Goal: Transaction & Acquisition: Purchase product/service

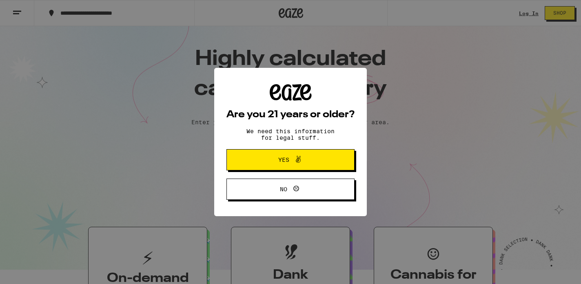
click at [270, 161] on span "Yes" at bounding box center [291, 159] width 62 height 11
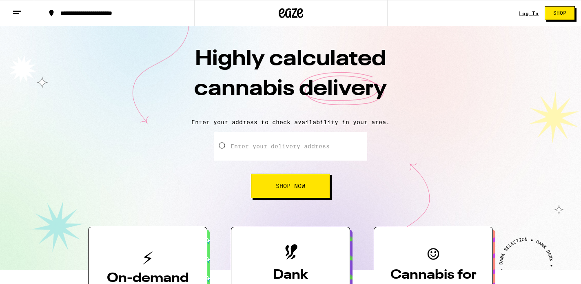
click at [271, 156] on input "Enter your delivery address" at bounding box center [290, 146] width 153 height 29
click at [528, 13] on link "Log In" at bounding box center [529, 13] width 20 height 5
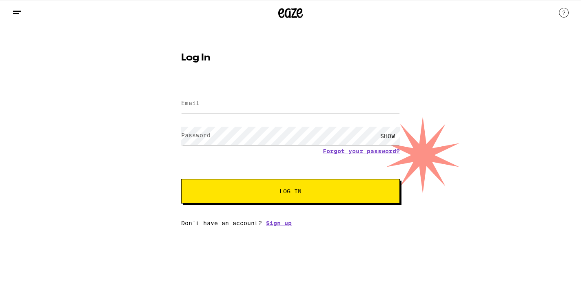
type input "laurielight@gmail.com"
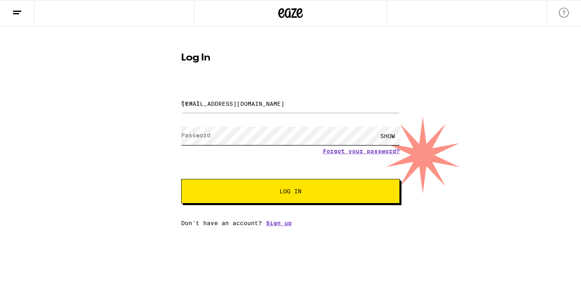
click at [291, 192] on button "Log In" at bounding box center [290, 191] width 219 height 24
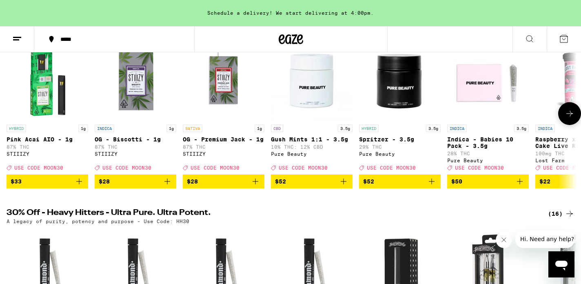
scroll to position [125, 0]
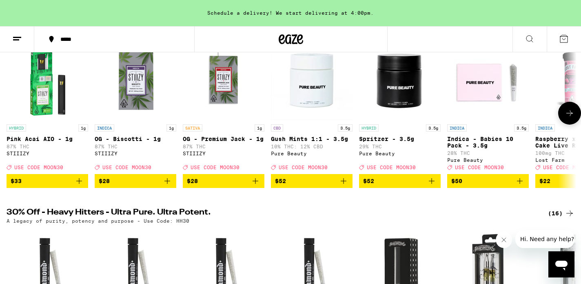
click at [568, 118] on icon at bounding box center [570, 113] width 10 height 10
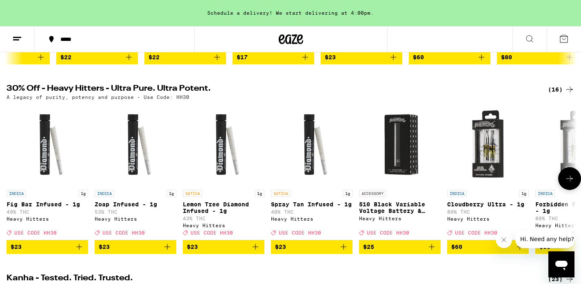
scroll to position [292, 0]
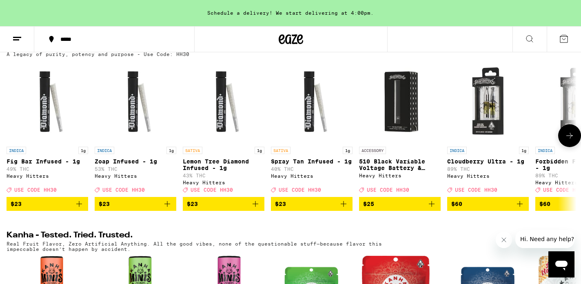
click at [499, 209] on span "$60" at bounding box center [488, 204] width 73 height 10
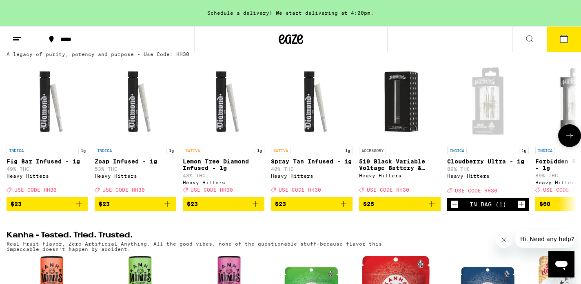
drag, startPoint x: 499, startPoint y: 200, endPoint x: 486, endPoint y: 200, distance: 12.7
click at [486, 193] on div "Deal Created with Sketch. USE CODE HH30" at bounding box center [488, 190] width 82 height 6
click at [568, 140] on icon at bounding box center [570, 136] width 10 height 10
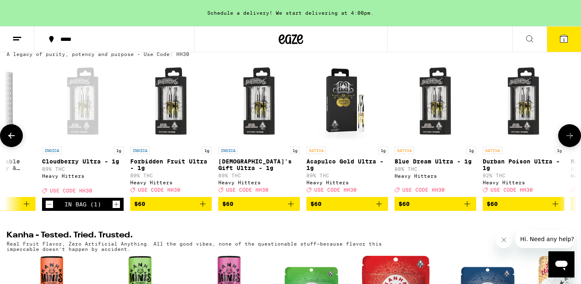
scroll to position [0, 479]
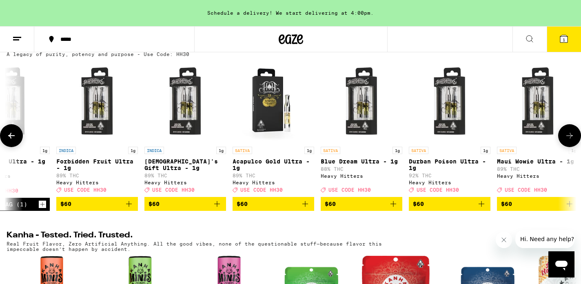
click at [129, 209] on icon "Add to bag" at bounding box center [129, 204] width 10 height 10
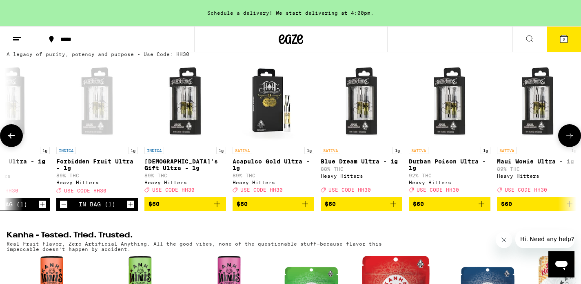
click at [217, 207] on icon "Add to bag" at bounding box center [217, 204] width 6 height 6
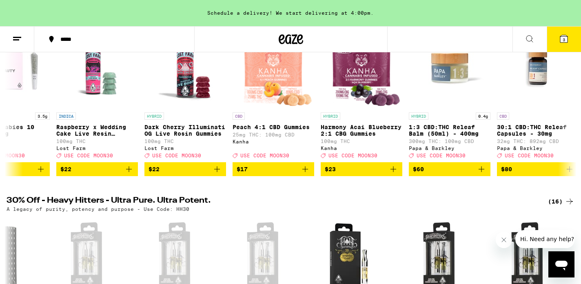
scroll to position [29, 0]
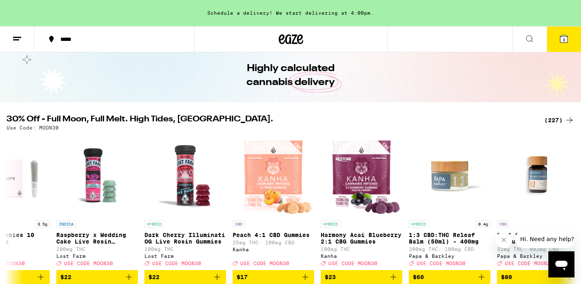
click at [528, 37] on icon at bounding box center [530, 39] width 10 height 10
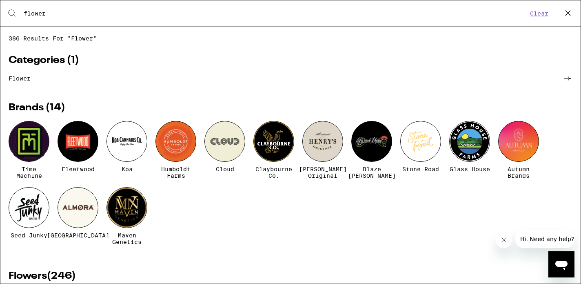
scroll to position [0, 0]
drag, startPoint x: 49, startPoint y: 12, endPoint x: 0, endPoint y: 12, distance: 49.0
click at [0, 12] on div "Search for Products flower Clear 386 results for "flower" Categories ( 1 ) flow…" at bounding box center [290, 142] width 581 height 284
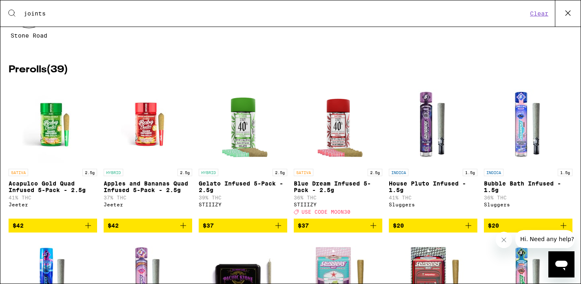
scroll to position [87, 0]
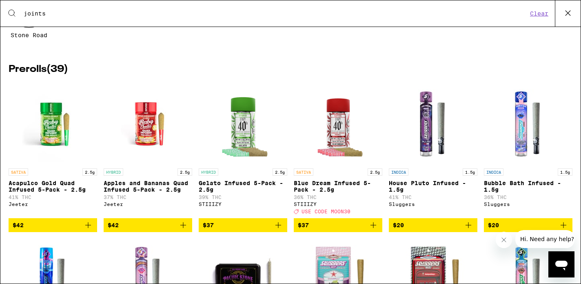
type input "joints"
click at [146, 133] on img "Open page for Apples and Bananas Quad Infused 5-Pack - 2.5g from Jeeter" at bounding box center [148, 123] width 82 height 82
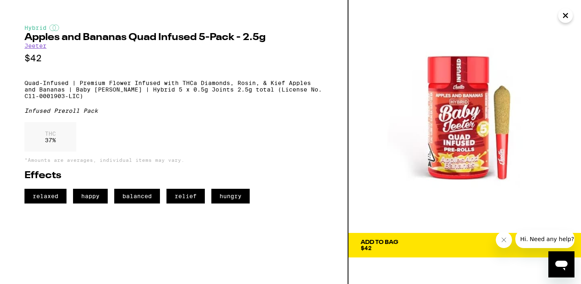
click at [469, 239] on span "Add To Bag $42" at bounding box center [465, 244] width 208 height 11
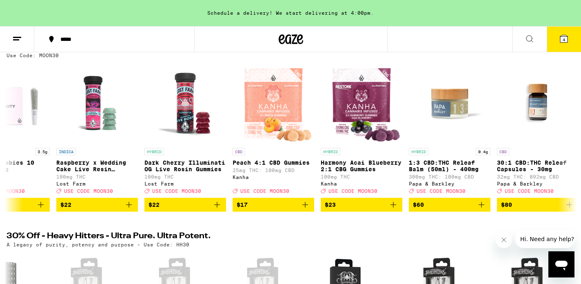
scroll to position [155, 0]
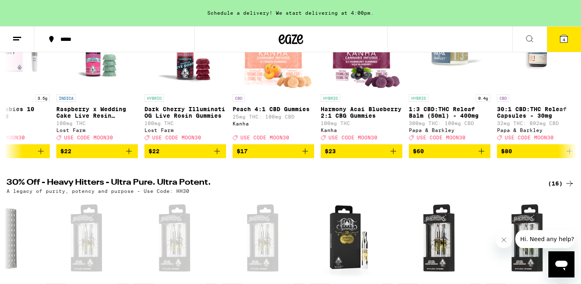
click at [22, 36] on button at bounding box center [17, 40] width 34 height 26
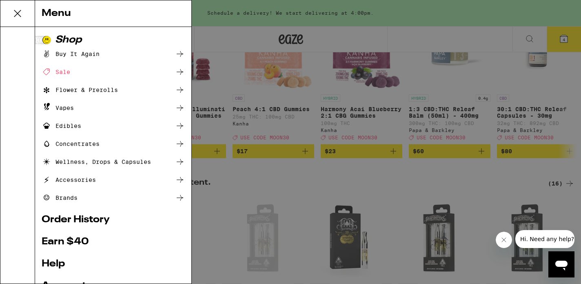
click at [369, 62] on div "Menu Shop Buy It Again Sale Flower & Prerolls Vapes Edibles Concentrates Wellne…" at bounding box center [290, 142] width 581 height 284
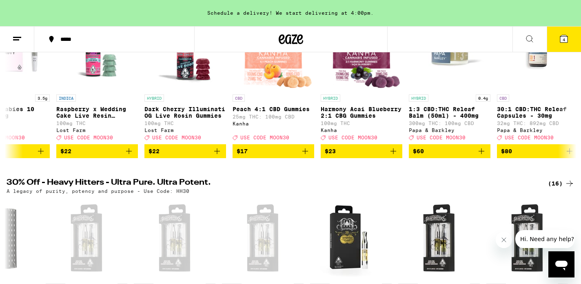
click at [528, 37] on icon at bounding box center [530, 39] width 10 height 10
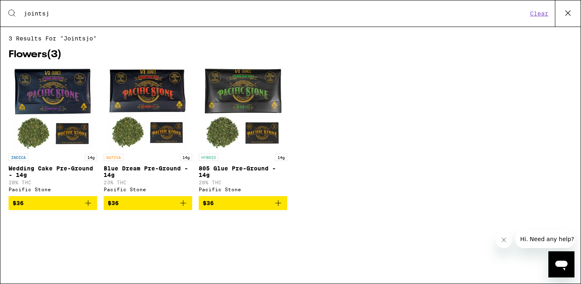
type input "joints"
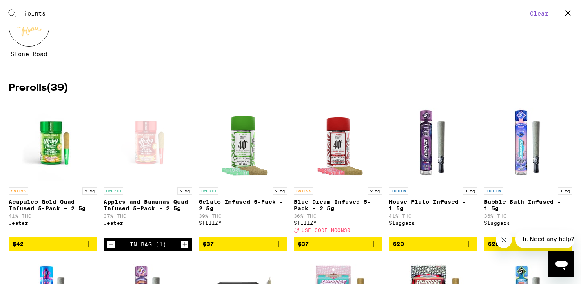
scroll to position [84, 0]
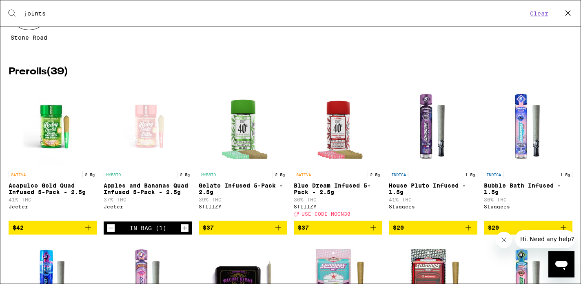
click at [241, 135] on img "Open page for Gelato Infused 5-Pack - 2.5g from STIIIZY" at bounding box center [243, 126] width 82 height 82
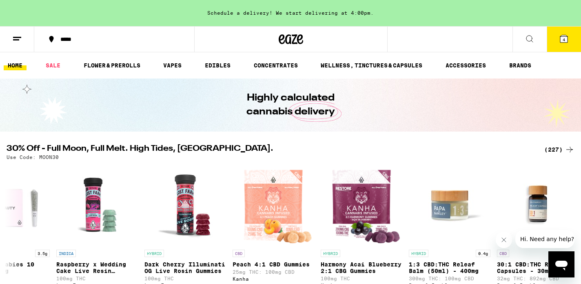
click at [529, 37] on icon at bounding box center [530, 39] width 10 height 10
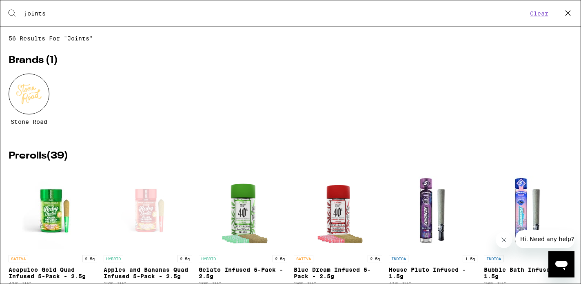
click at [568, 15] on icon at bounding box center [568, 13] width 12 height 12
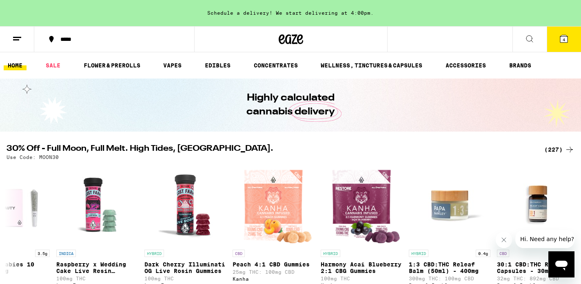
click at [565, 39] on span "4" at bounding box center [564, 39] width 2 height 5
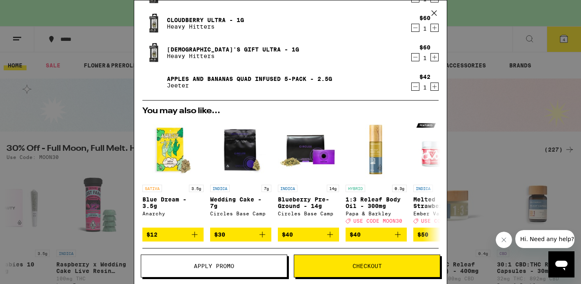
scroll to position [75, 0]
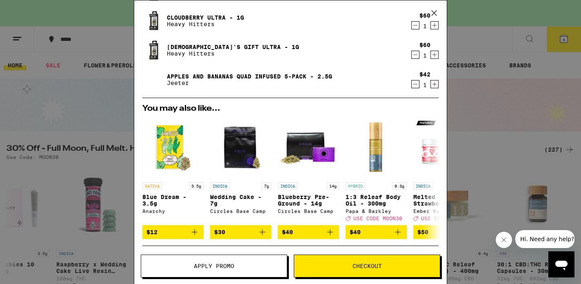
click at [360, 267] on span "Checkout" at bounding box center [367, 266] width 29 height 6
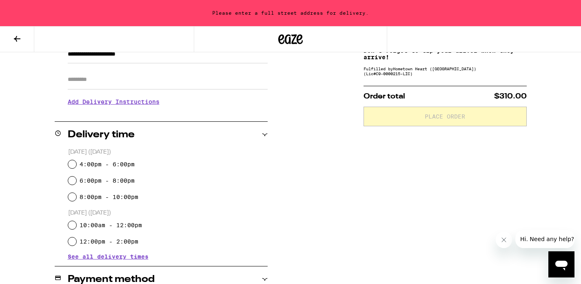
scroll to position [140, 0]
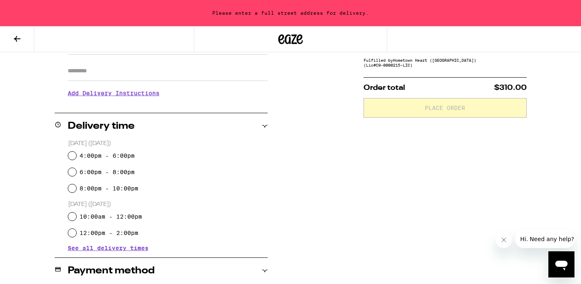
click at [71, 154] on input "4:00pm - 6:00pm" at bounding box center [72, 155] width 8 height 8
radio input "true"
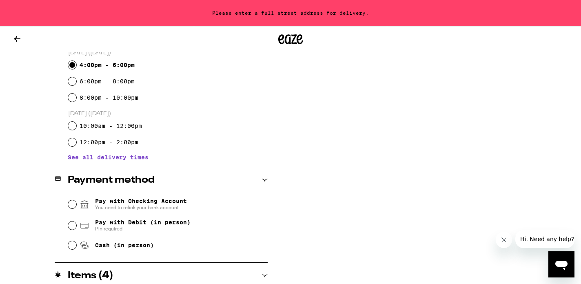
scroll to position [233, 0]
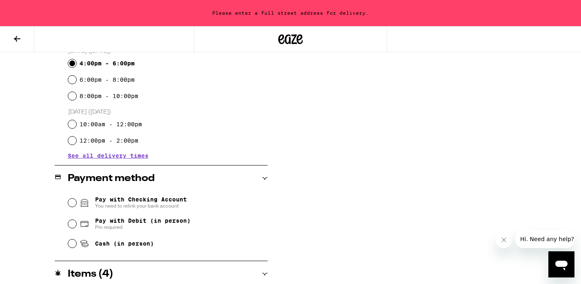
click at [71, 201] on input "Pay with Checking Account You need to relink your bank account" at bounding box center [72, 202] width 8 height 8
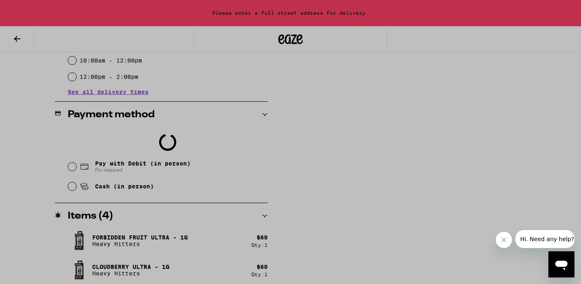
scroll to position [297, 0]
click at [68, 132] on div at bounding box center [290, 142] width 581 height 284
click at [174, 164] on div at bounding box center [290, 142] width 581 height 284
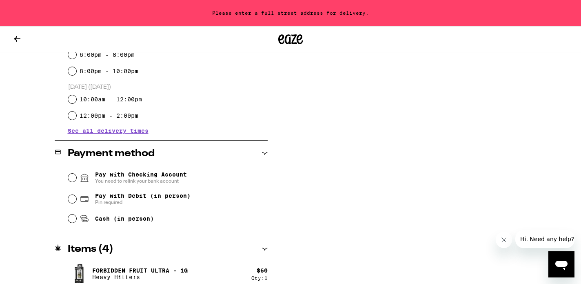
scroll to position [271, 0]
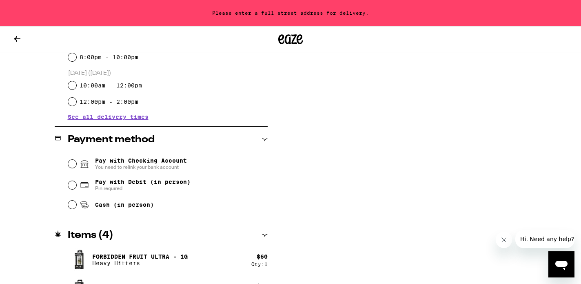
click at [71, 186] on input "Pay with Debit (in person) Pin required" at bounding box center [72, 185] width 8 height 8
radio input "true"
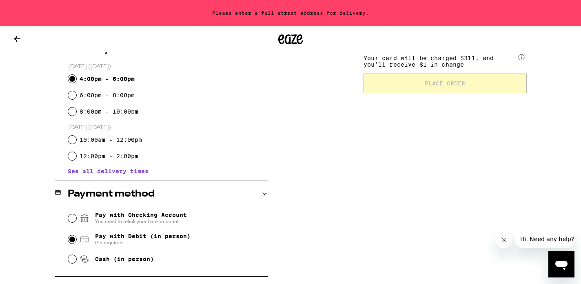
scroll to position [75, 0]
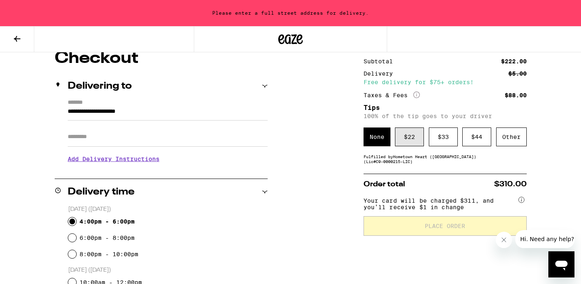
click at [415, 139] on div "$ 22" at bounding box center [409, 136] width 29 height 19
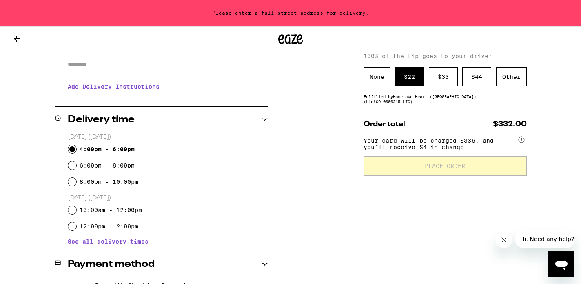
scroll to position [149, 0]
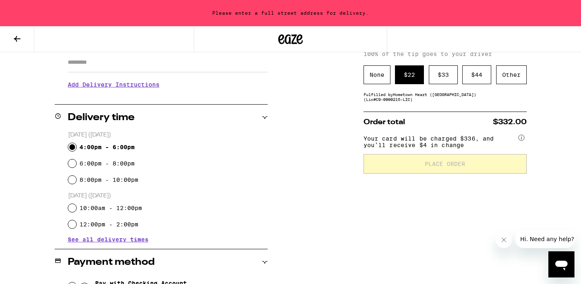
click at [505, 243] on button "Close message from company" at bounding box center [504, 239] width 16 height 16
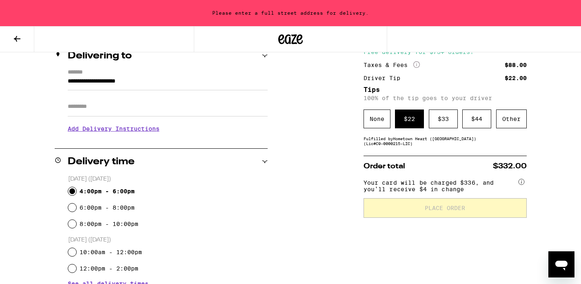
scroll to position [109, 0]
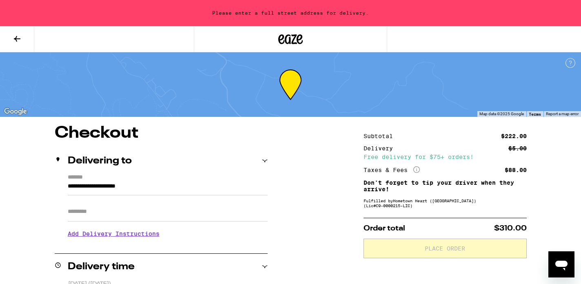
click at [168, 189] on input "**********" at bounding box center [168, 188] width 200 height 14
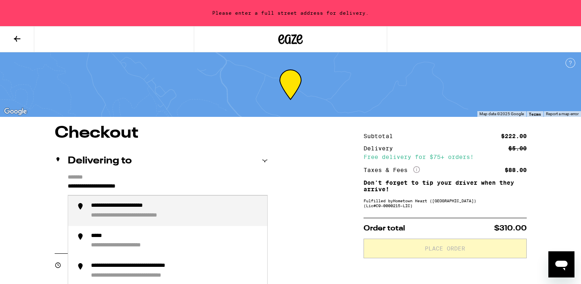
click at [69, 185] on input "**********" at bounding box center [168, 188] width 200 height 14
click at [105, 211] on div "**********" at bounding box center [176, 210] width 170 height 17
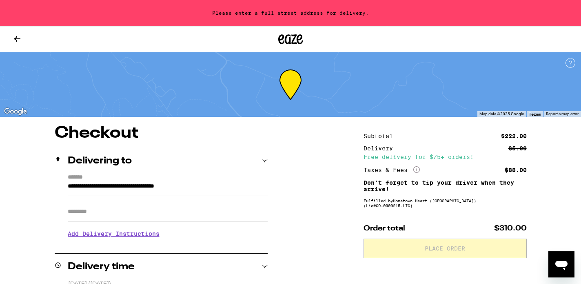
type input "**********"
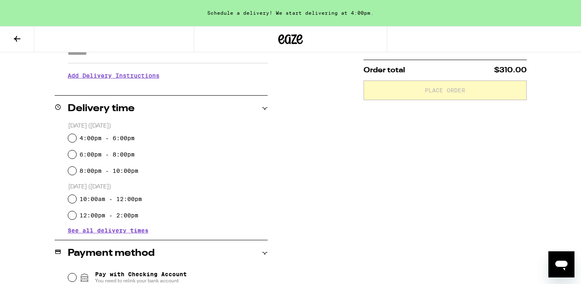
scroll to position [159, 0]
click at [72, 138] on input "4:00pm - 6:00pm" at bounding box center [72, 137] width 8 height 8
radio input "true"
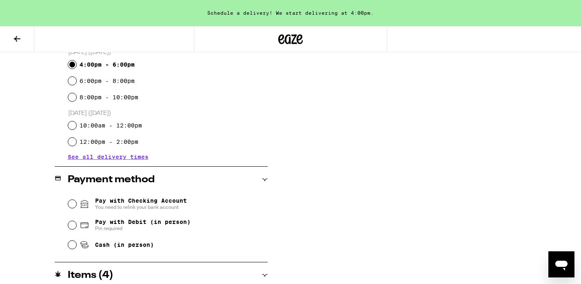
scroll to position [275, 0]
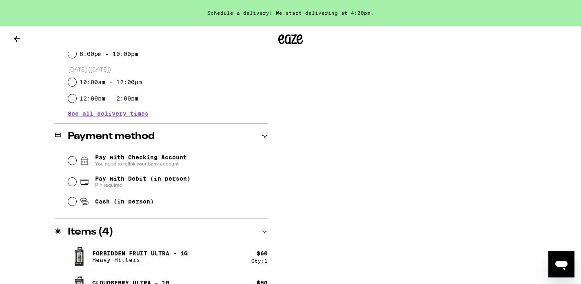
click at [71, 182] on input "Pay with Debit (in person) Pin required" at bounding box center [72, 182] width 8 height 8
radio input "true"
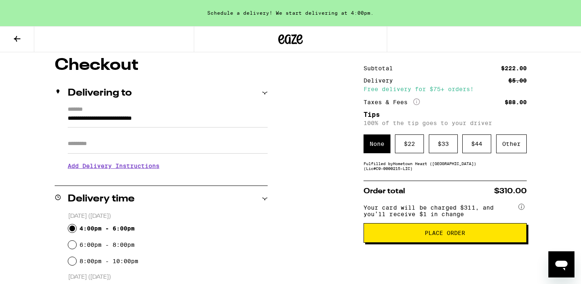
scroll to position [38, 0]
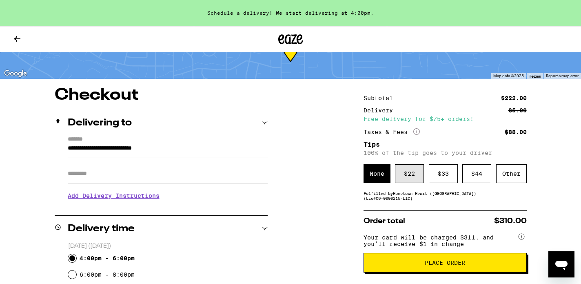
click at [410, 177] on div "$ 22" at bounding box center [409, 173] width 29 height 19
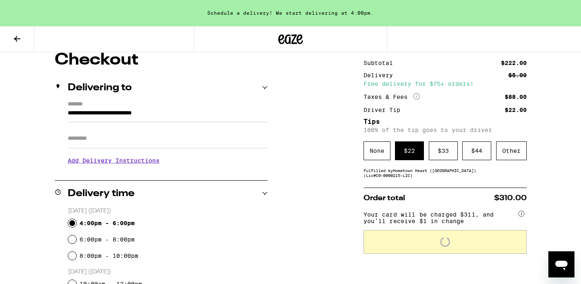
scroll to position [114, 0]
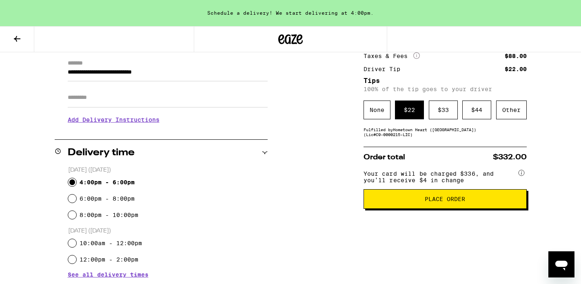
click at [442, 202] on span "Place Order" at bounding box center [445, 199] width 40 height 6
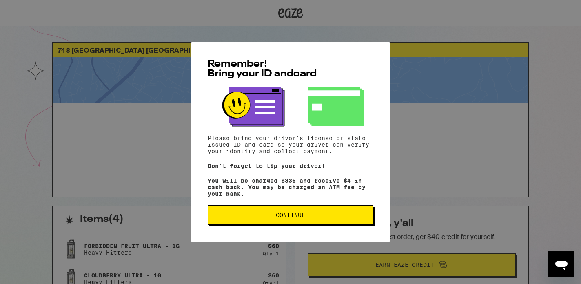
click at [294, 218] on span "Continue" at bounding box center [290, 215] width 29 height 6
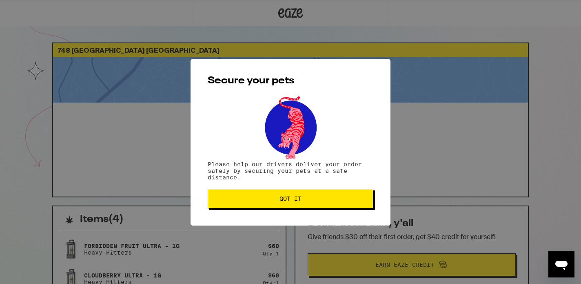
click at [287, 200] on span "Got it" at bounding box center [291, 199] width 22 height 6
